Goal: Use online tool/utility: Utilize a website feature to perform a specific function

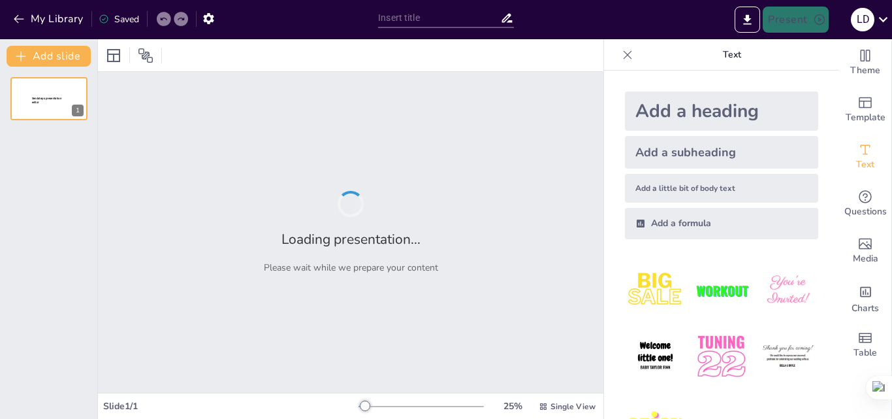
type input "New Sendsteps"
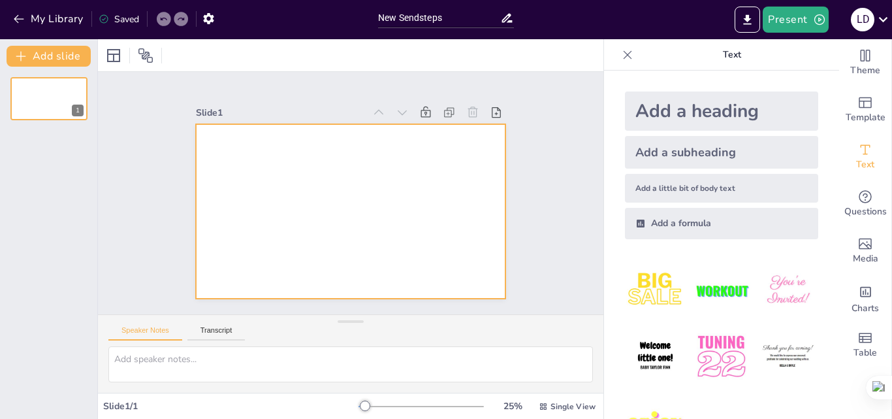
click at [370, 186] on div at bounding box center [332, 197] width 235 height 340
click at [22, 21] on icon "button" at bounding box center [18, 18] width 13 height 13
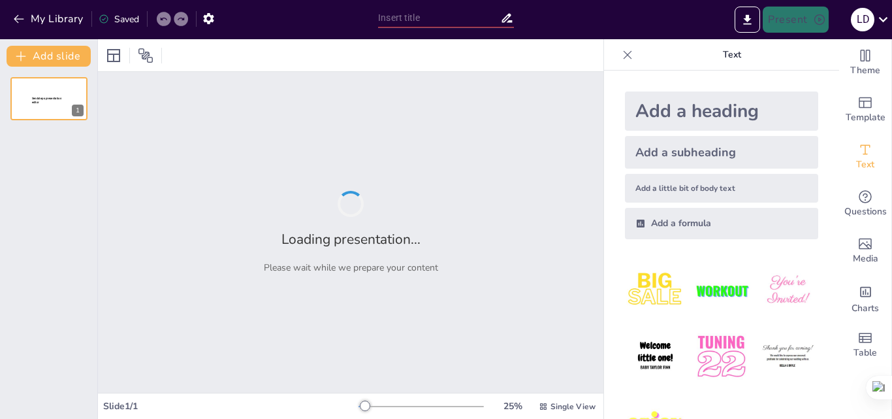
type input "New Sendsteps"
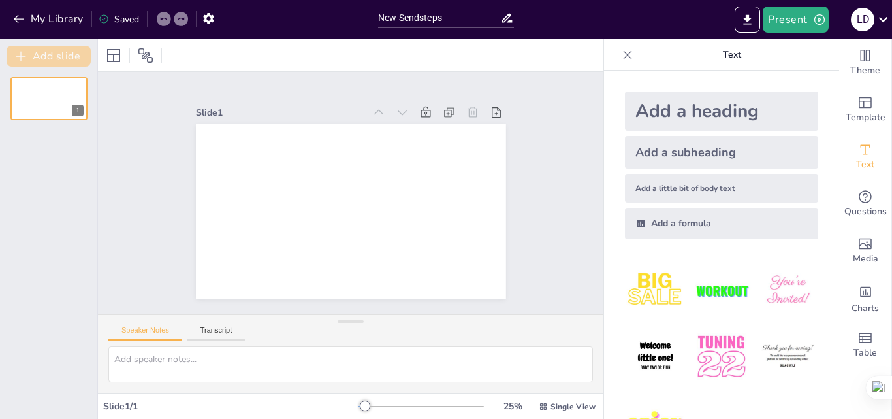
click at [49, 57] on button "Add slide" at bounding box center [49, 56] width 84 height 21
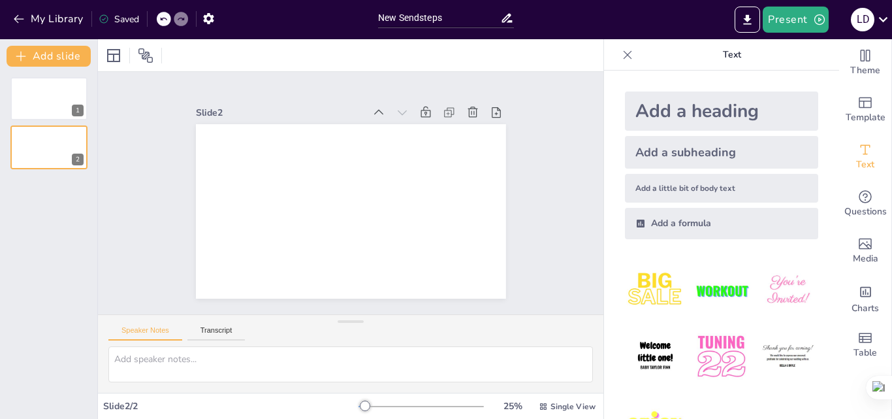
click at [712, 110] on div "Add a heading" at bounding box center [721, 110] width 193 height 39
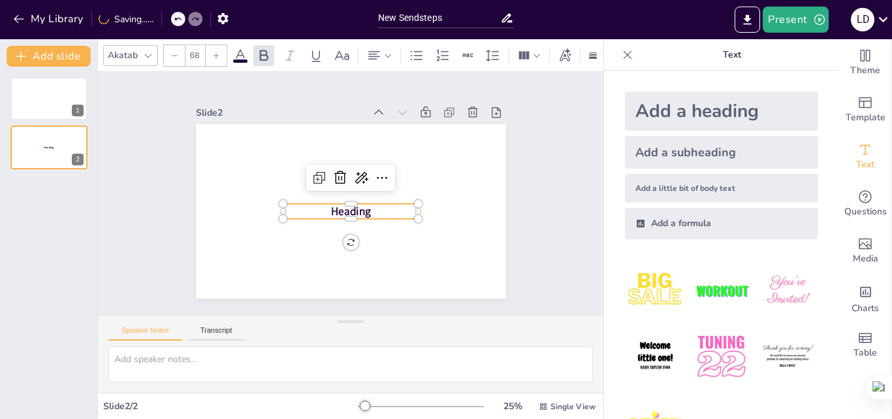
click at [352, 207] on span "Heading" at bounding box center [348, 211] width 41 height 19
click at [311, 172] on icon at bounding box center [319, 178] width 16 height 16
type input "68"
click at [335, 206] on span "Heading" at bounding box center [352, 212] width 40 height 15
click at [344, 239] on div "Heading Heading 0 °" at bounding box center [333, 191] width 206 height 326
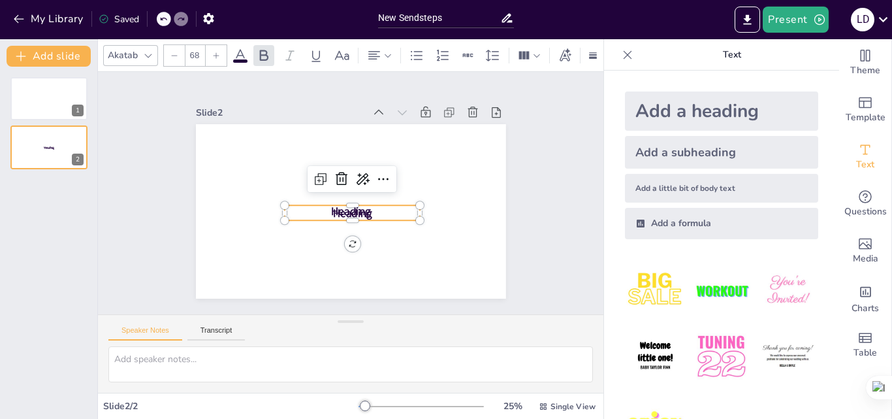
click at [352, 208] on span "Heading" at bounding box center [352, 212] width 40 height 15
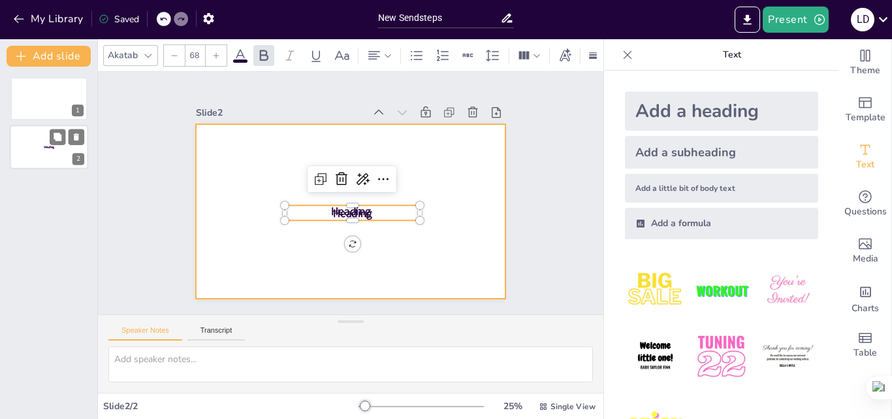
click at [41, 139] on div at bounding box center [49, 147] width 78 height 44
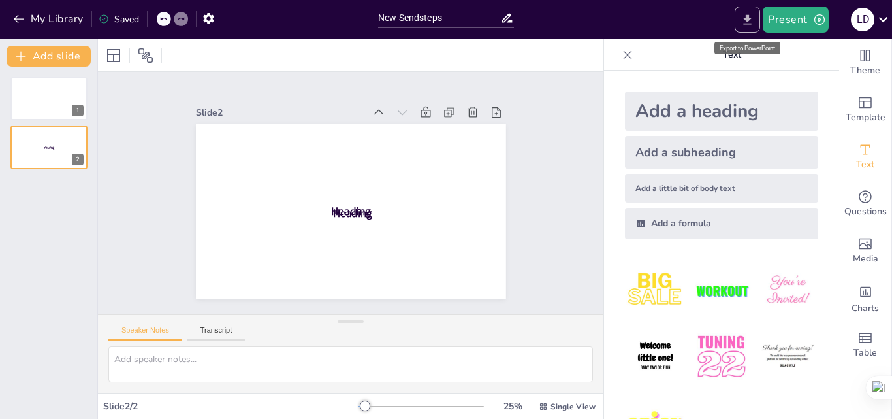
click at [745, 22] on icon "Export to PowerPoint" at bounding box center [747, 20] width 14 height 14
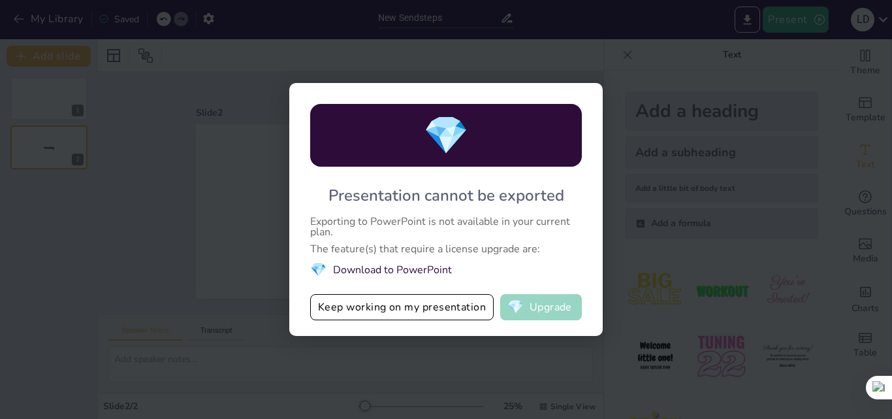
click at [542, 311] on button "💎 Upgrade" at bounding box center [541, 307] width 82 height 26
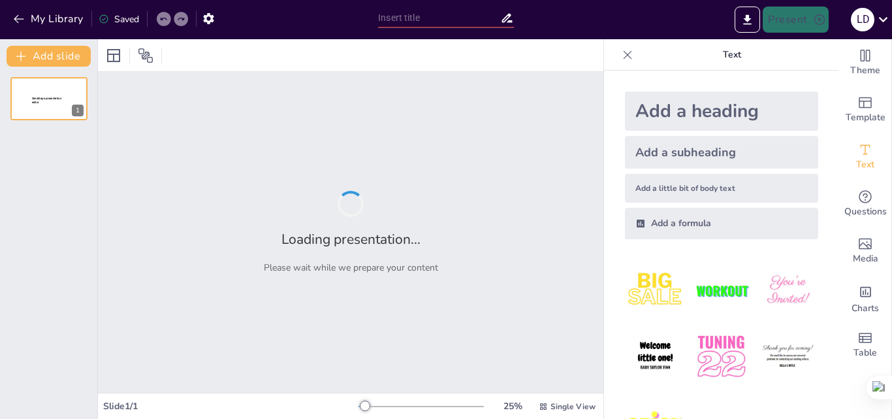
type input "New Sendsteps"
